Goal: Task Accomplishment & Management: Complete application form

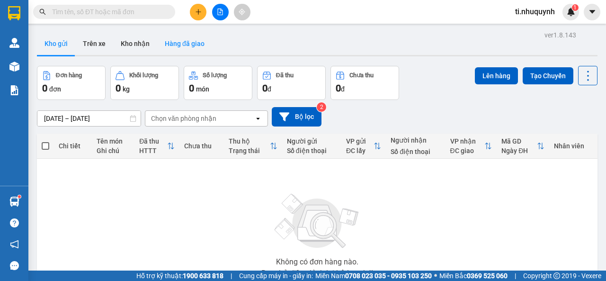
click at [193, 39] on button "Hàng đã giao" at bounding box center [184, 43] width 55 height 23
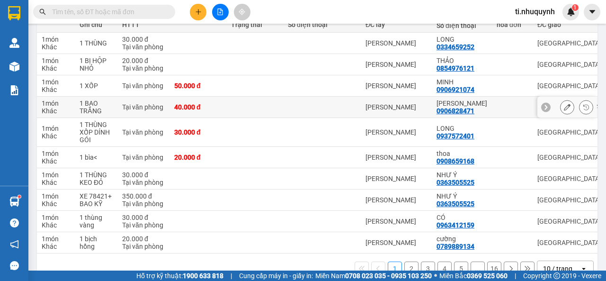
scroll to position [142, 0]
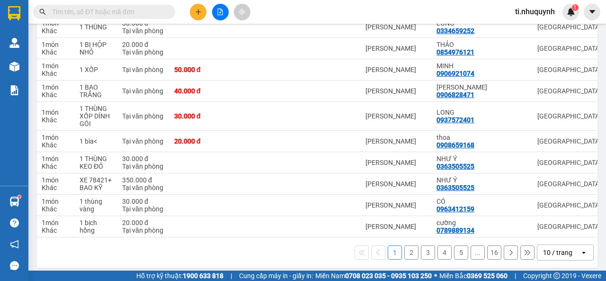
click at [562, 257] on div "10 / trang" at bounding box center [557, 251] width 29 height 9
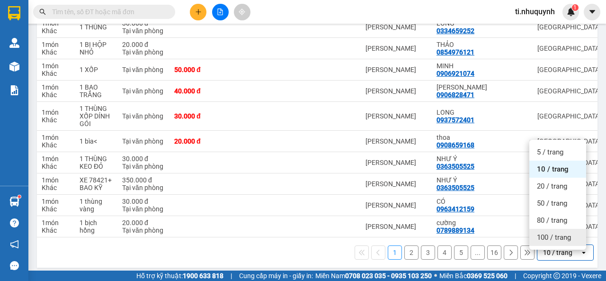
click at [568, 239] on span "100 / trang" at bounding box center [553, 236] width 34 height 9
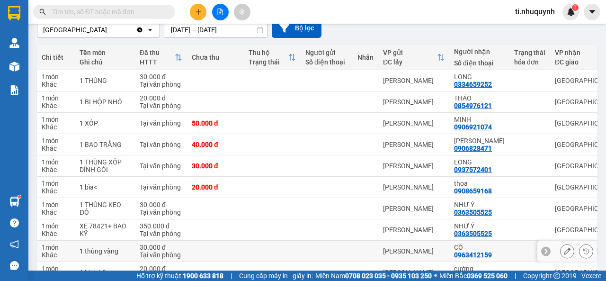
scroll to position [47, 0]
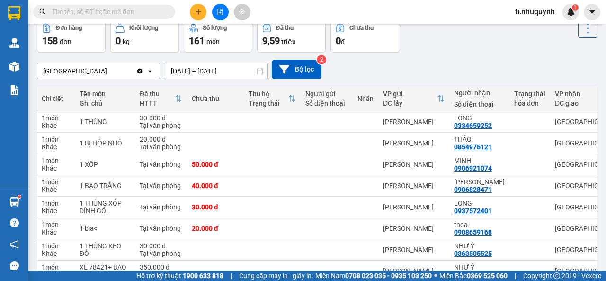
click at [151, 12] on input "text" at bounding box center [108, 12] width 112 height 10
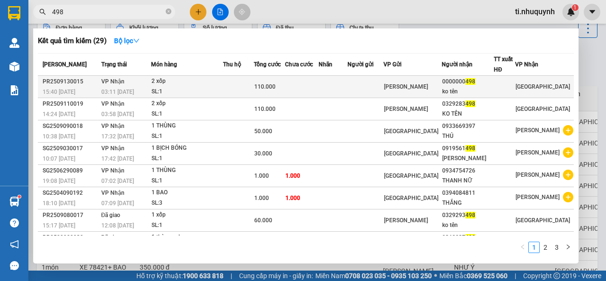
type input "498"
click at [347, 83] on td at bounding box center [332, 87] width 29 height 22
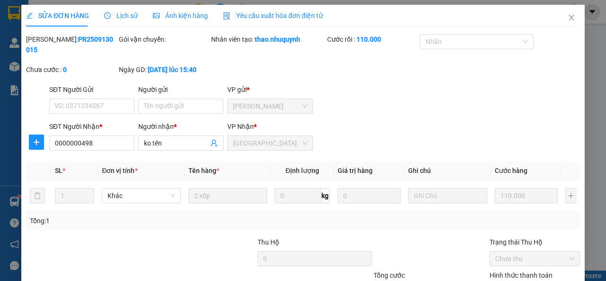
type input "0000000498"
type input "ko tên"
type input "110.000"
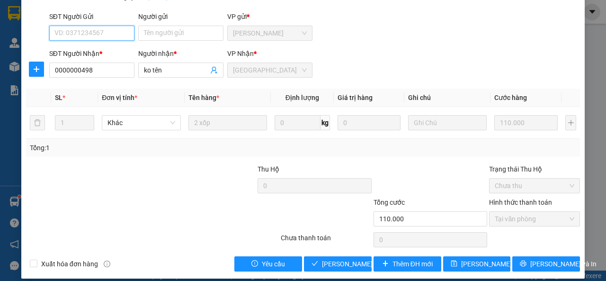
scroll to position [81, 0]
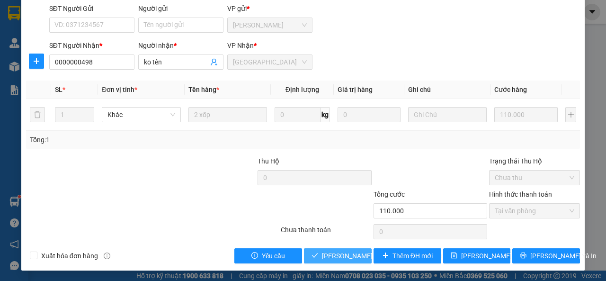
click at [349, 258] on span "[PERSON_NAME] và [PERSON_NAME] hàng" at bounding box center [386, 255] width 128 height 10
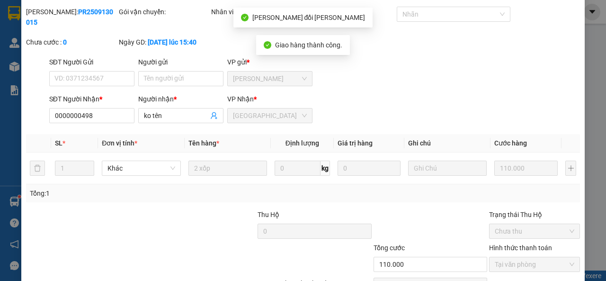
scroll to position [0, 0]
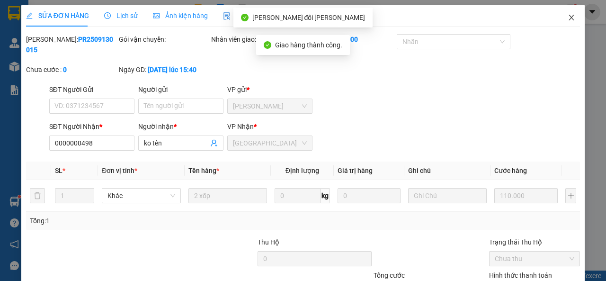
click at [569, 18] on icon "close" at bounding box center [571, 18] width 5 height 6
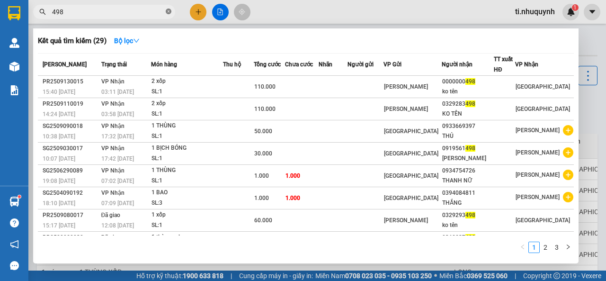
click at [167, 12] on icon "close-circle" at bounding box center [169, 12] width 6 height 6
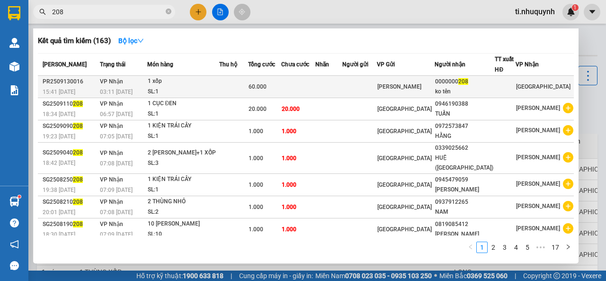
type input "208"
click at [315, 84] on td at bounding box center [298, 87] width 34 height 22
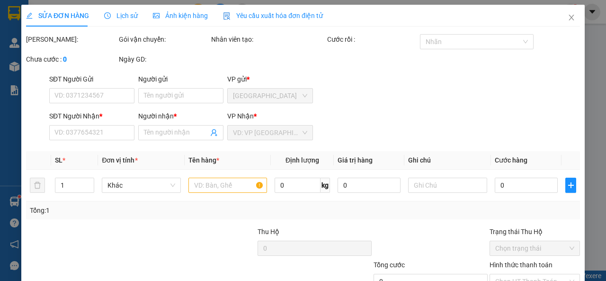
type input "0000000208"
type input "ko tên"
type input "60.000"
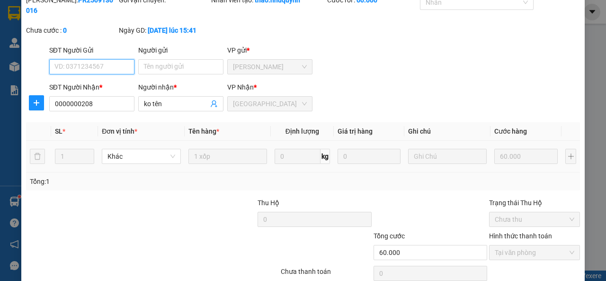
scroll to position [81, 0]
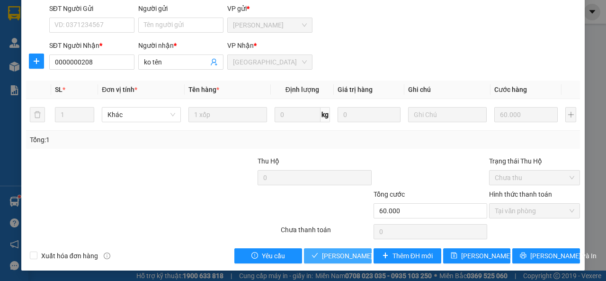
click at [337, 254] on span "[PERSON_NAME] và [PERSON_NAME] hàng" at bounding box center [386, 255] width 128 height 10
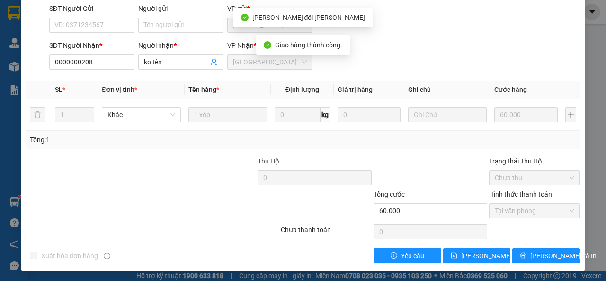
scroll to position [0, 0]
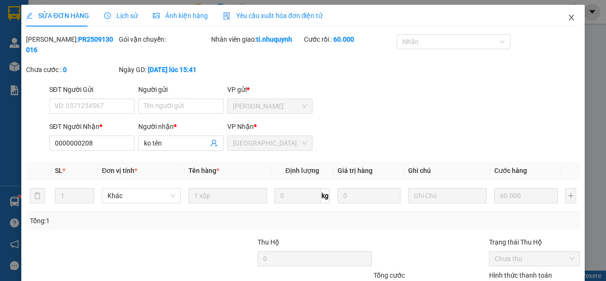
click at [569, 18] on icon "close" at bounding box center [571, 18] width 5 height 6
